Goal: Transaction & Acquisition: Obtain resource

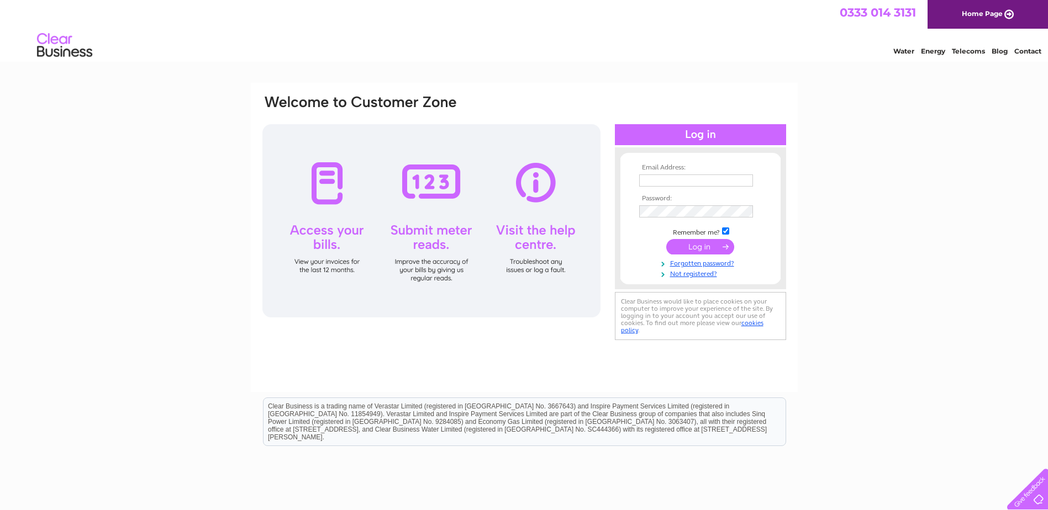
type input "[EMAIL_ADDRESS][DOMAIN_NAME]"
click at [693, 239] on input "submit" at bounding box center [700, 246] width 68 height 15
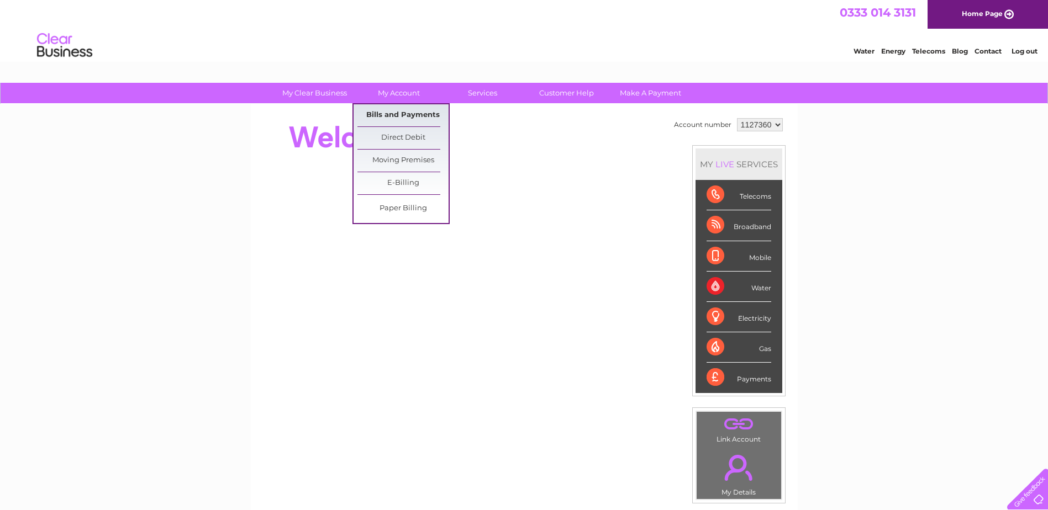
click at [400, 113] on link "Bills and Payments" at bounding box center [402, 115] width 91 height 22
click at [401, 112] on link "Bills and Payments" at bounding box center [402, 115] width 91 height 22
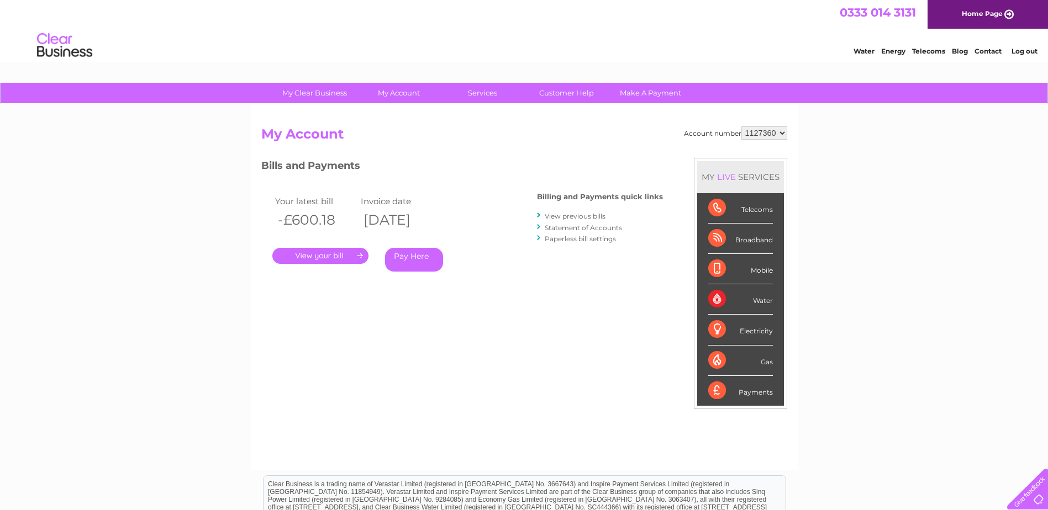
click at [764, 135] on select "1127360 1127362 1127363 1154304" at bounding box center [764, 132] width 46 height 13
select select "1127362"
click at [742, 126] on select "1127360 1127362 1127363 1154304" at bounding box center [764, 132] width 46 height 13
click at [319, 252] on link "." at bounding box center [320, 256] width 96 height 16
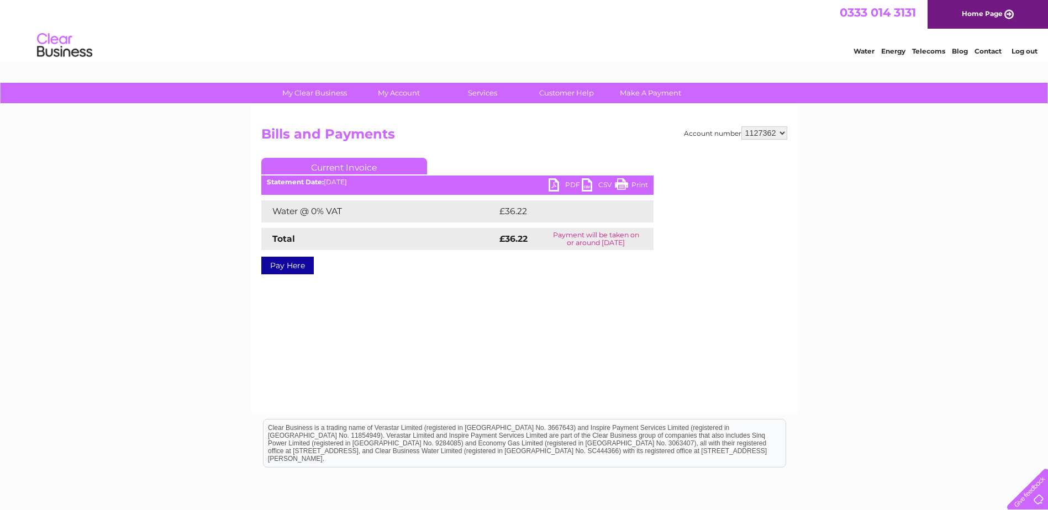
click at [562, 186] on link "PDF" at bounding box center [564, 186] width 33 height 16
click at [773, 139] on select "1127360 1127362 1127363 1154304" at bounding box center [764, 132] width 46 height 13
select select "1127363"
click at [742, 126] on select "1127360 1127362 1127363 1154304" at bounding box center [764, 132] width 46 height 13
click at [556, 182] on link "PDF" at bounding box center [564, 186] width 33 height 16
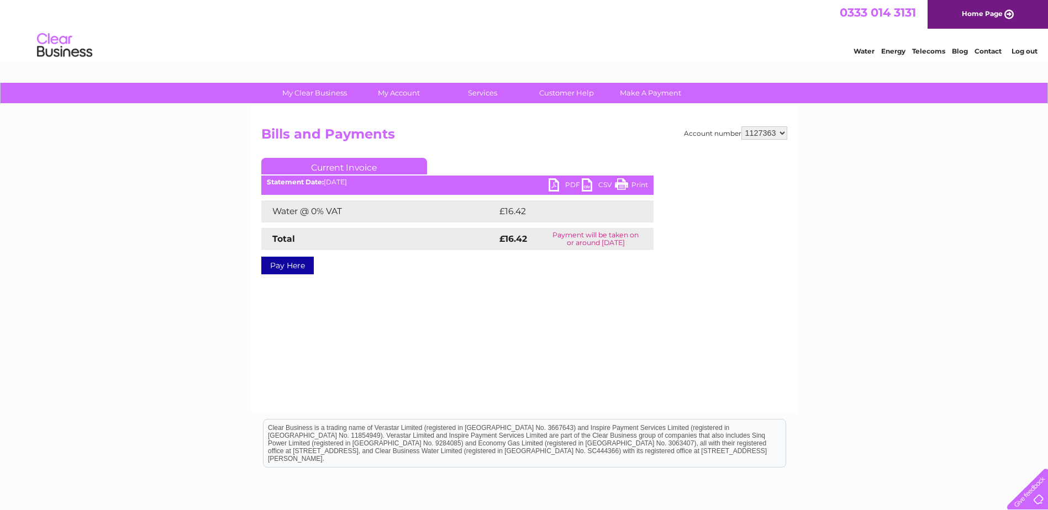
drag, startPoint x: 767, startPoint y: 135, endPoint x: 767, endPoint y: 141, distance: 6.7
click at [767, 135] on select "1127360 1127362 1127363 1154304" at bounding box center [764, 132] width 46 height 13
select select "1154304"
click at [742, 126] on select "1127360 1127362 1127363 1154304" at bounding box center [764, 132] width 46 height 13
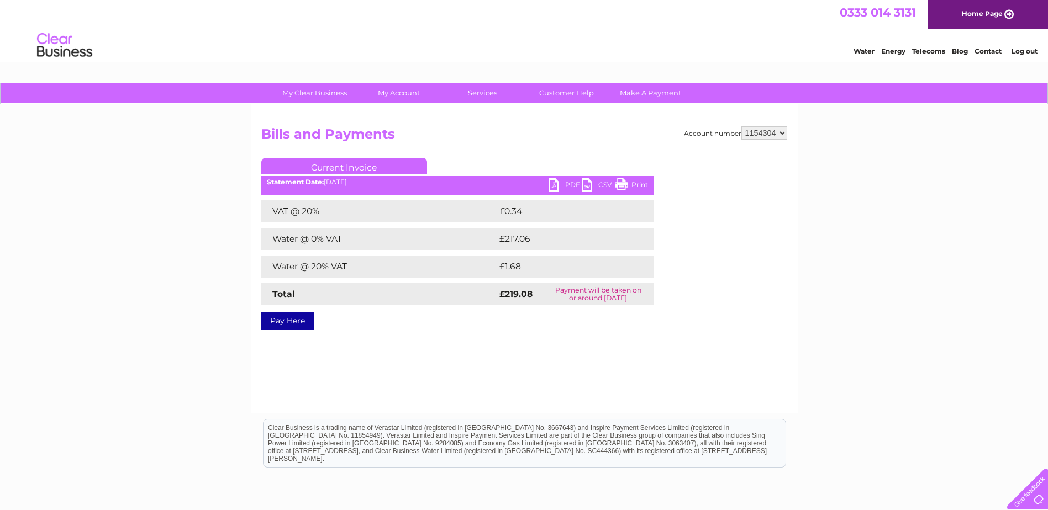
click at [559, 180] on link "PDF" at bounding box center [564, 186] width 33 height 16
